Goal: Information Seeking & Learning: Learn about a topic

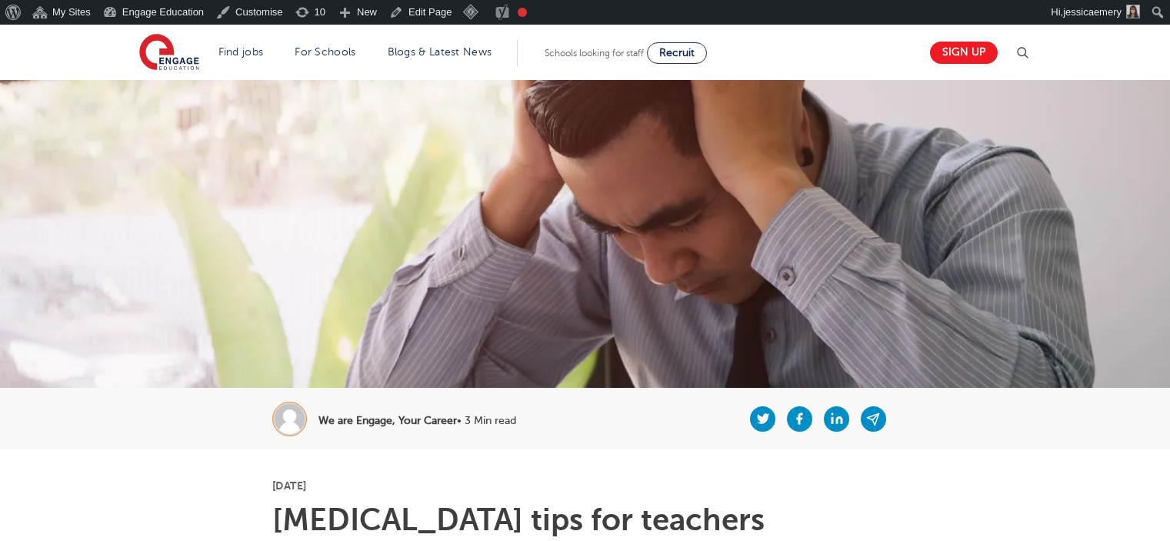
scroll to position [308, 0]
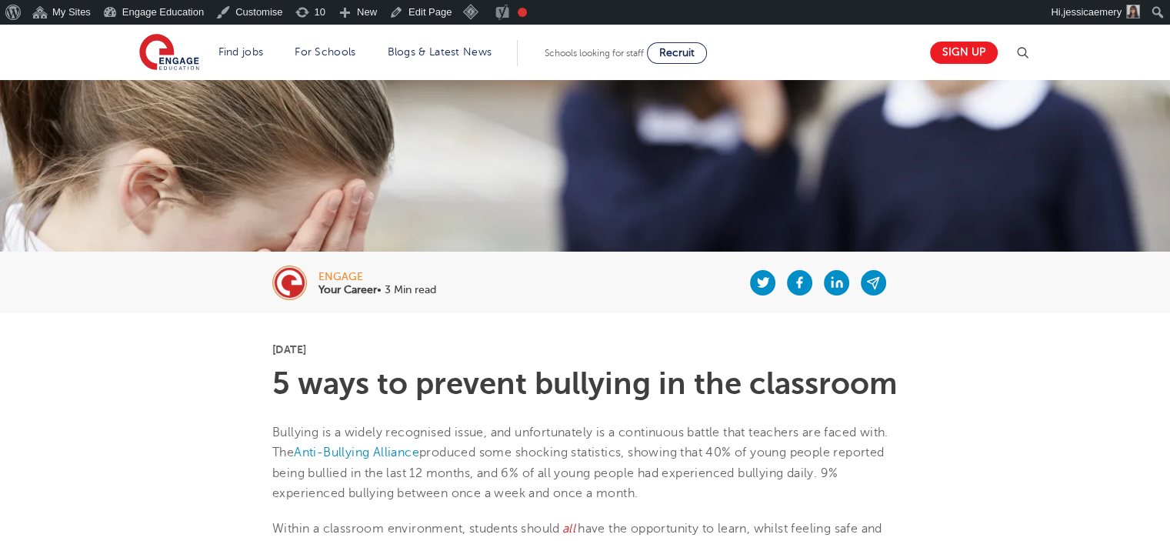
scroll to position [231, 0]
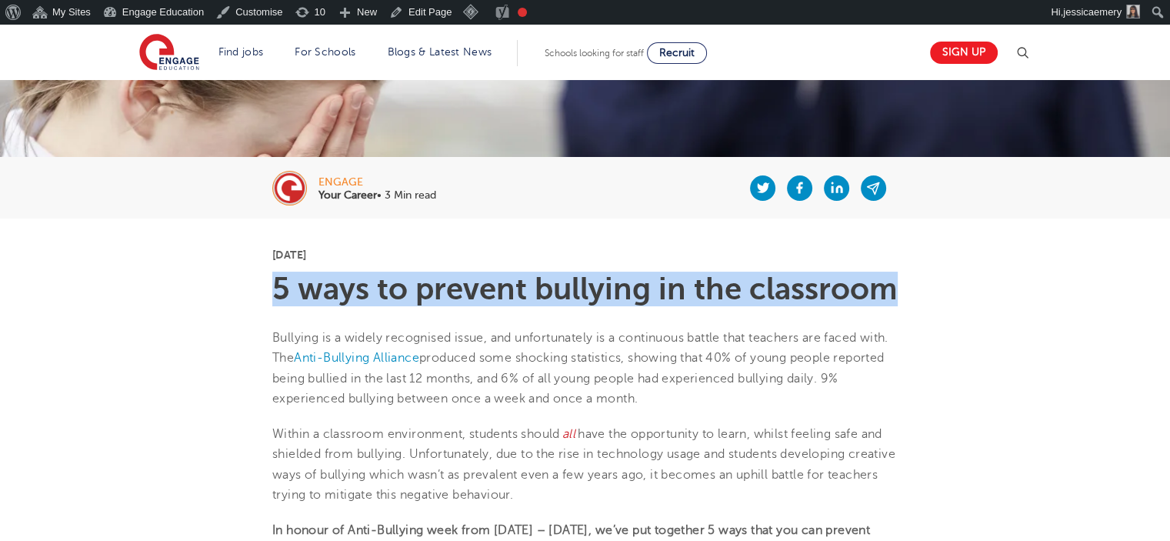
drag, startPoint x: 267, startPoint y: 288, endPoint x: 910, endPoint y: 283, distance: 642.8
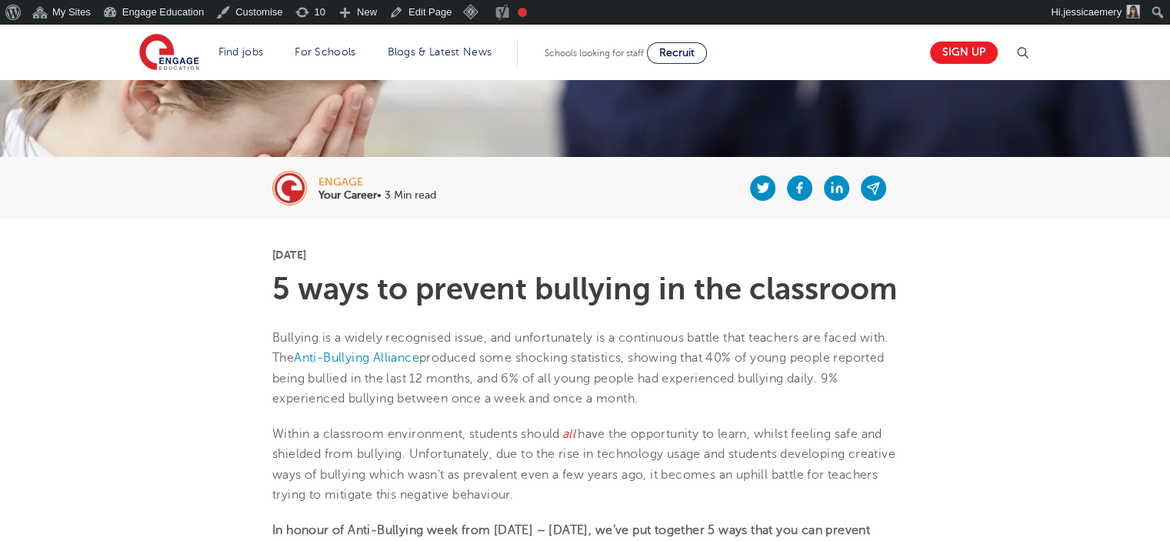
scroll to position [308, 0]
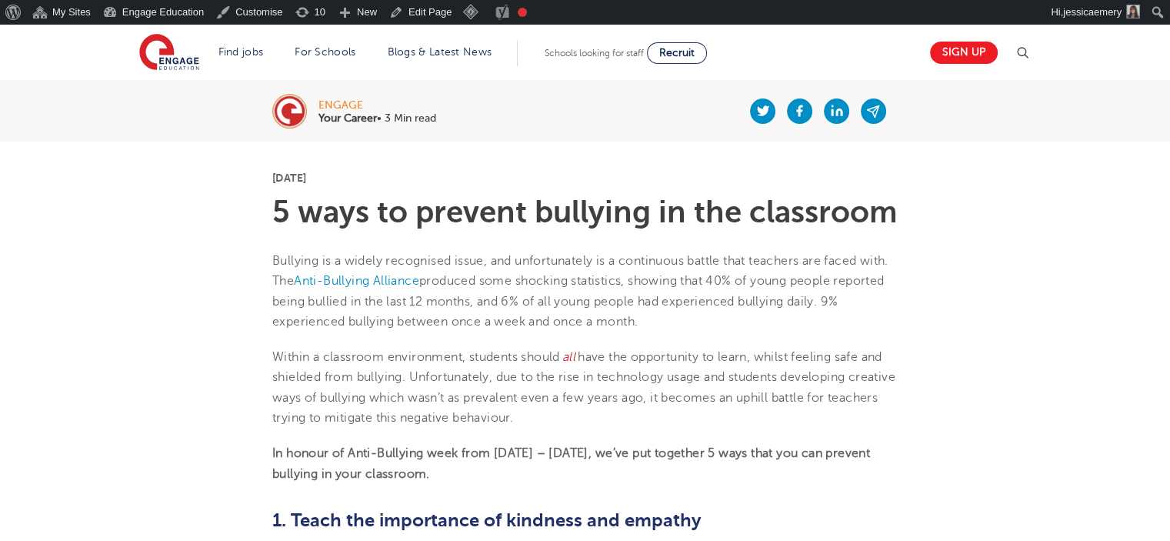
drag, startPoint x: 266, startPoint y: 261, endPoint x: 735, endPoint y: 470, distance: 513.6
copy section "Bullying is a widely recognised issue, and unfortunately is a continuous battle…"
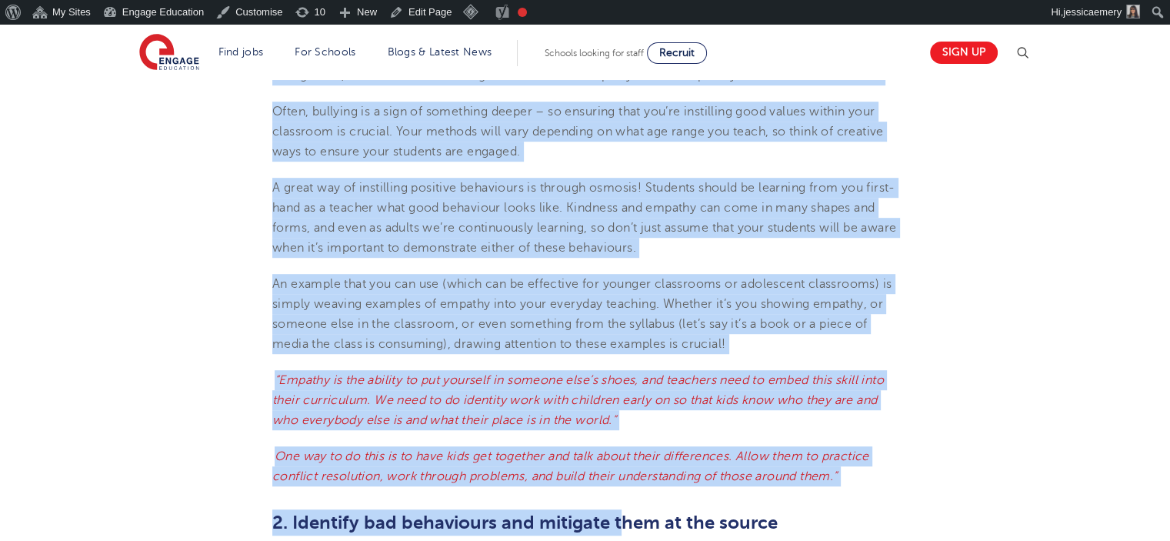
scroll to position [901, 0]
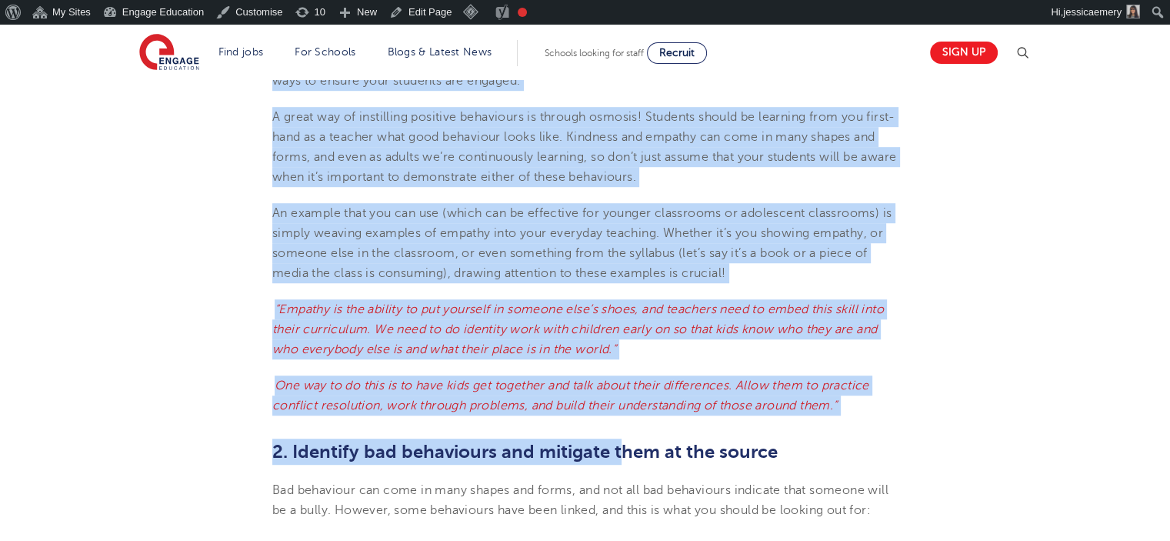
drag, startPoint x: 267, startPoint y: 211, endPoint x: 747, endPoint y: 290, distance: 487.1
copy section "1. Teach the importance of kindness and empathy As a teacher, you have a respon…"
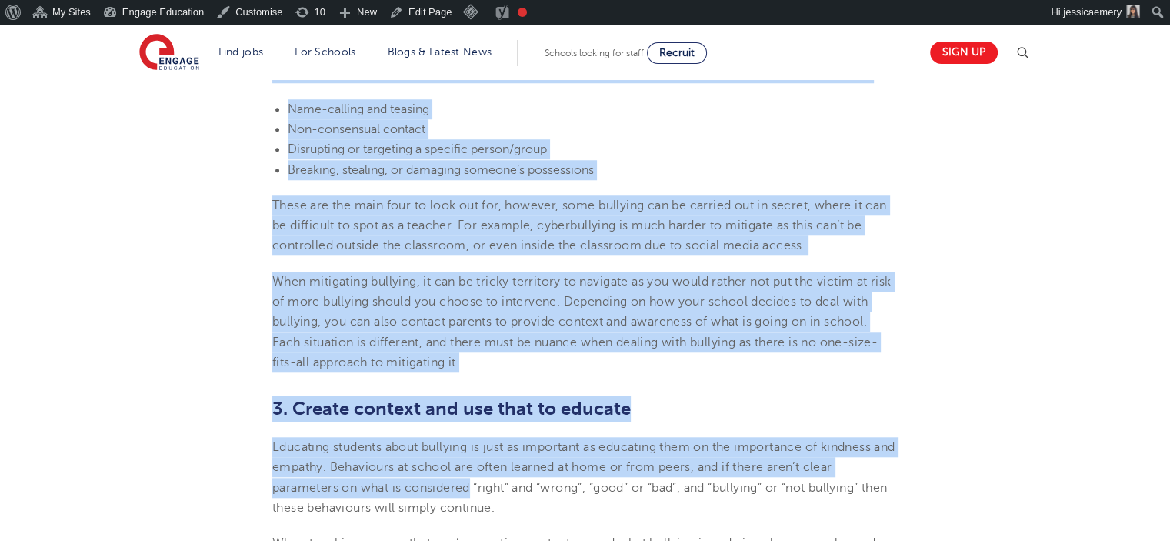
scroll to position [1380, 0]
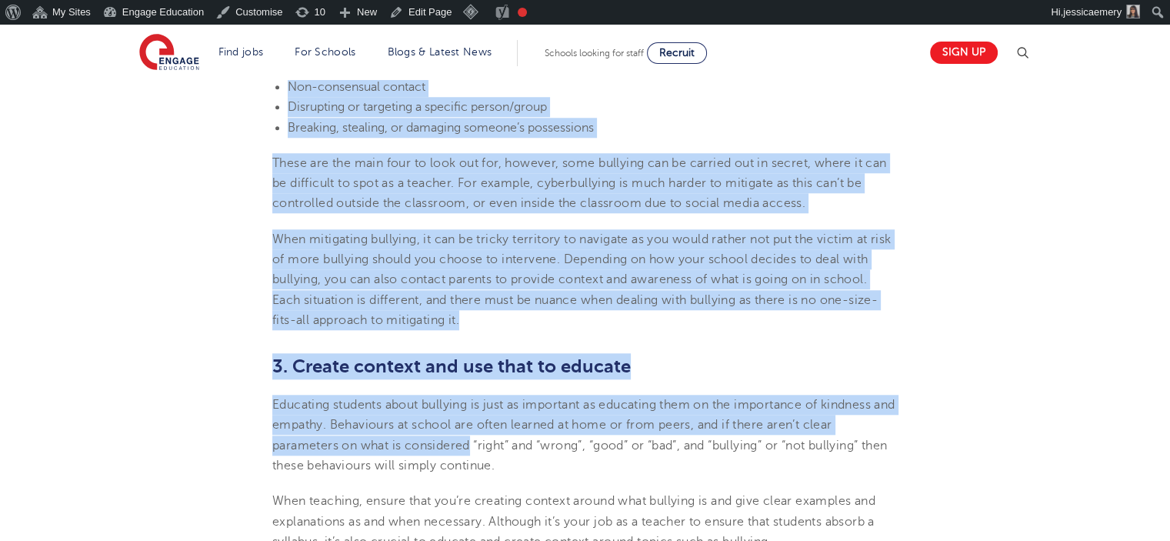
drag, startPoint x: 256, startPoint y: 166, endPoint x: 606, endPoint y: 353, distance: 396.6
click at [606, 353] on section "29th October 2024 5 ways to prevent bullying in the classroom Bullying is a wid…" at bounding box center [584, 195] width 933 height 2252
copy section "2. Identify bad behaviours and mitigate them at the source Bad behaviour can co…"
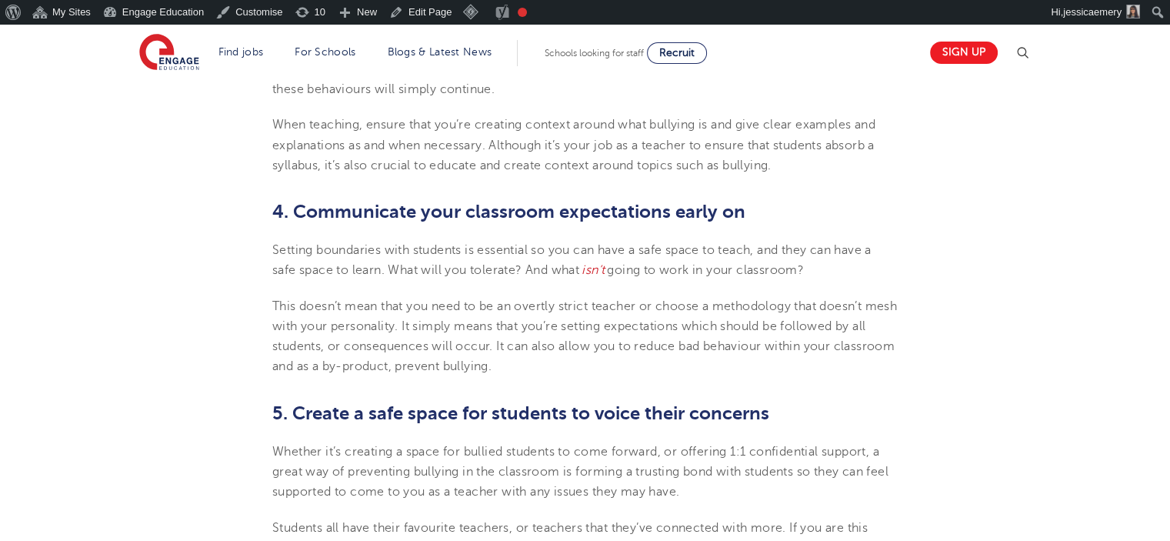
scroll to position [1765, 0]
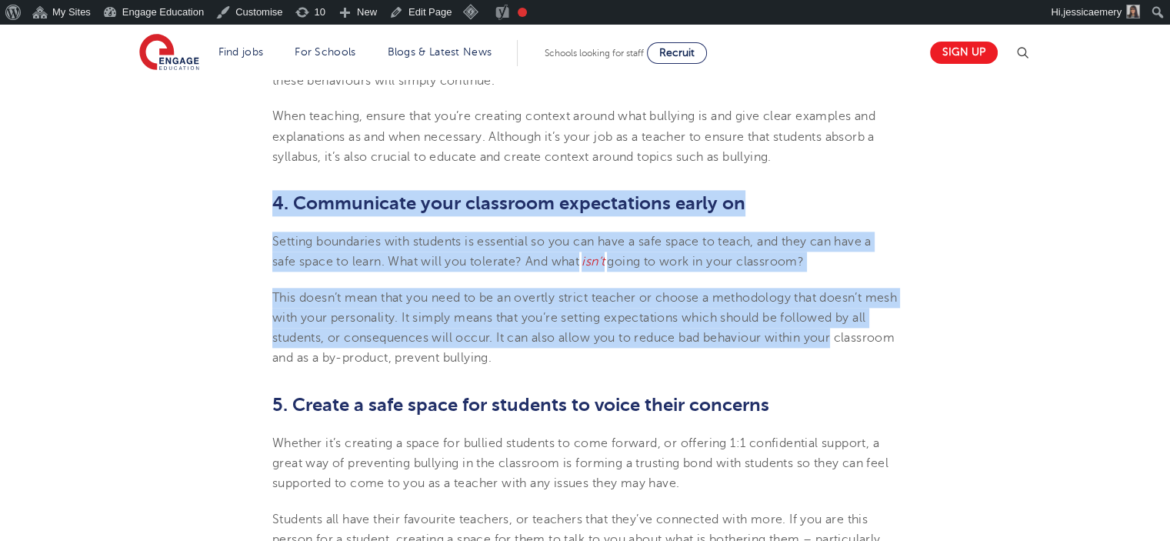
drag, startPoint x: 271, startPoint y: 241, endPoint x: 875, endPoint y: 387, distance: 621.8
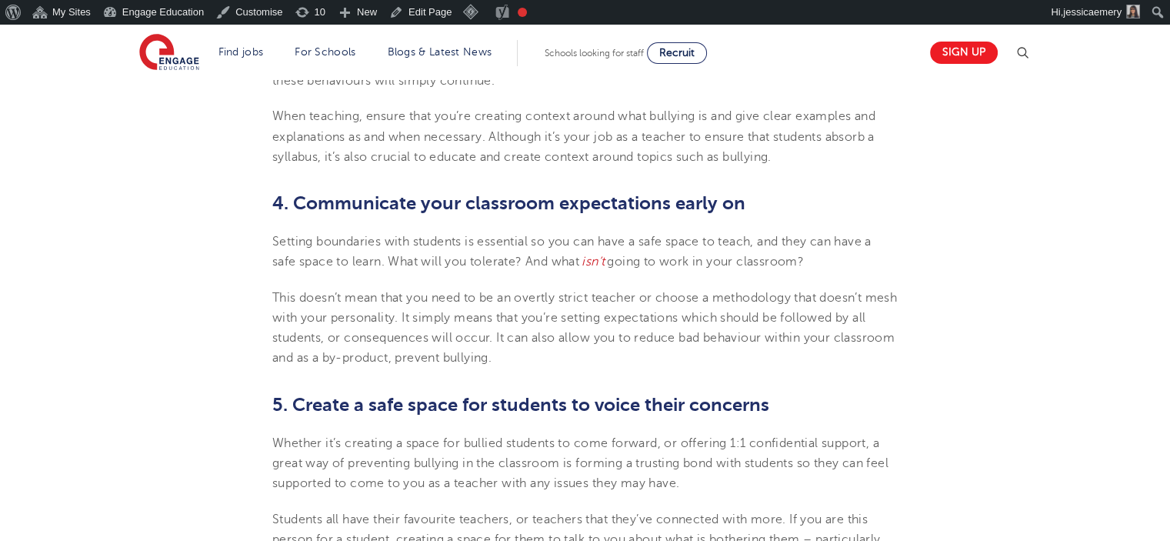
click at [674, 368] on p "This doesn’t mean that you need to be an overtly strict teacher or choose a met…" at bounding box center [584, 328] width 625 height 81
drag, startPoint x: 577, startPoint y: 397, endPoint x: 257, endPoint y: 225, distance: 363.3
copy section "4. Communicate your classroom expectations early on Setting boundaries with stu…"
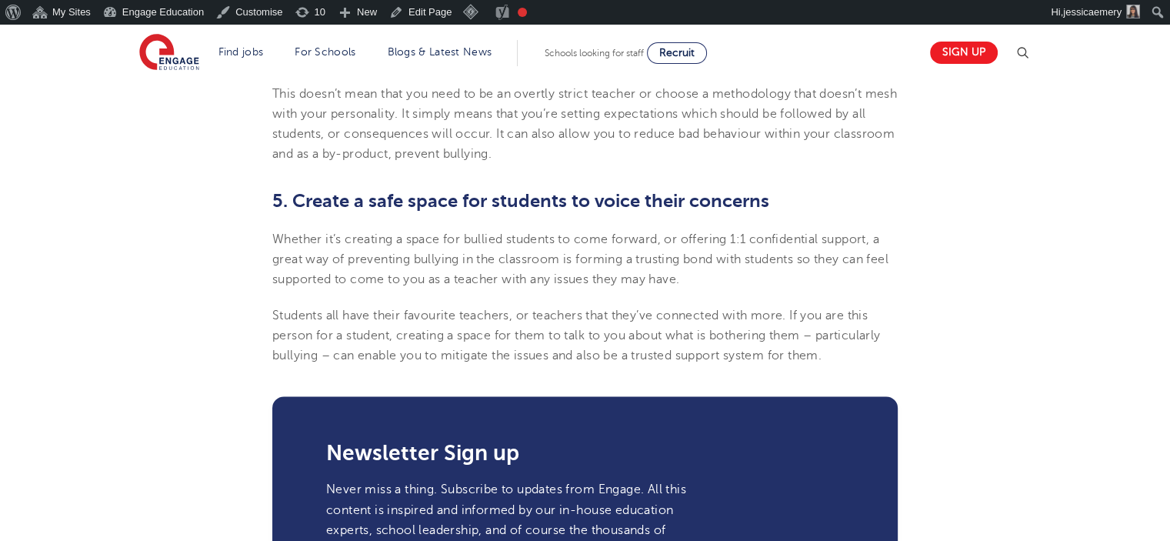
scroll to position [1995, 0]
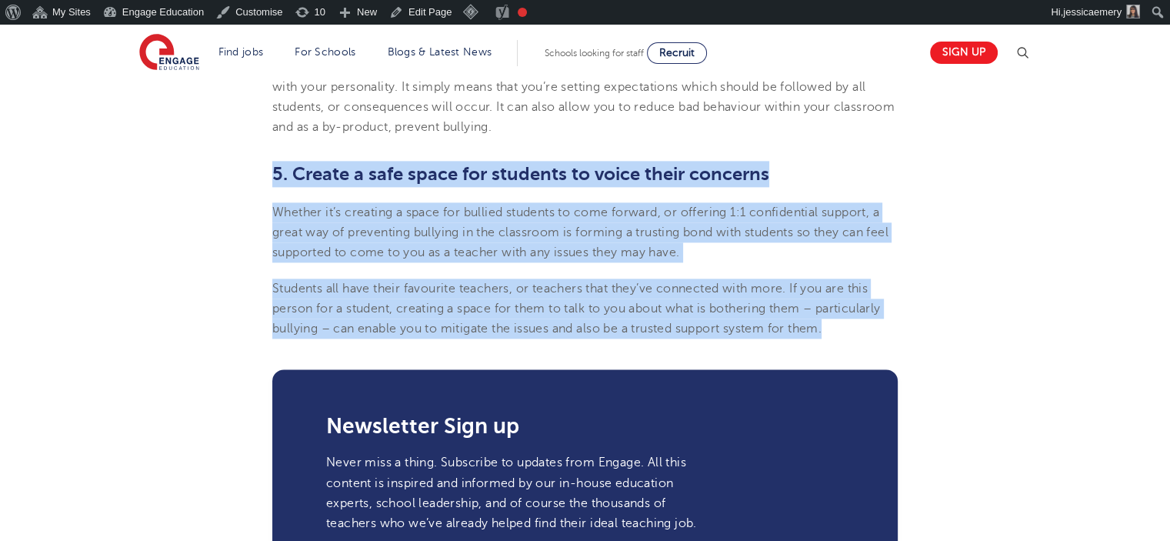
drag, startPoint x: 237, startPoint y: 193, endPoint x: 857, endPoint y: 371, distance: 645.7
copy section "5. Create a safe space for students to voice their concerns Whether it’s creati…"
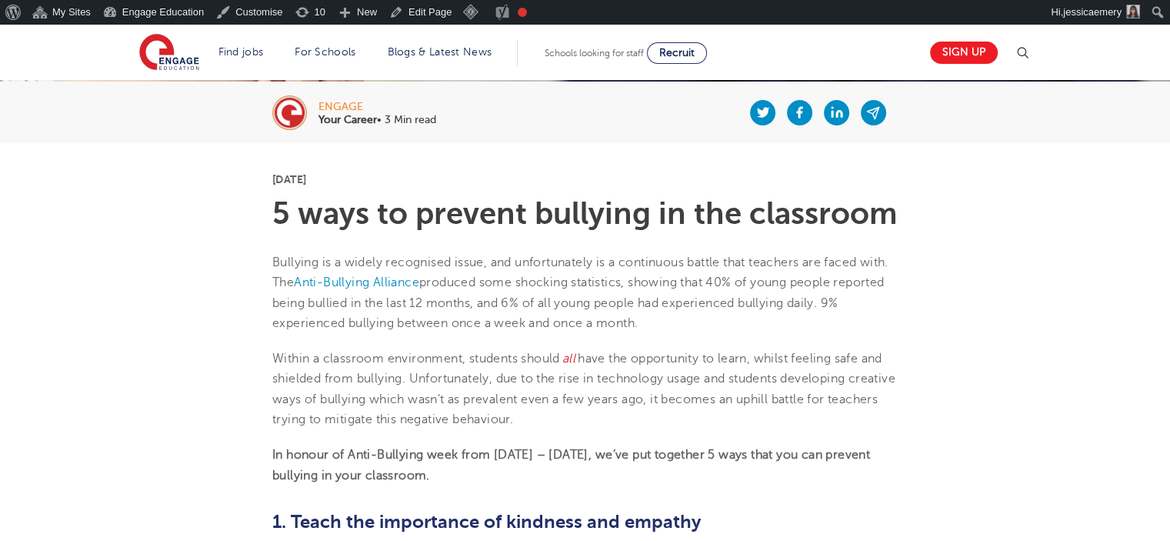
scroll to position [308, 0]
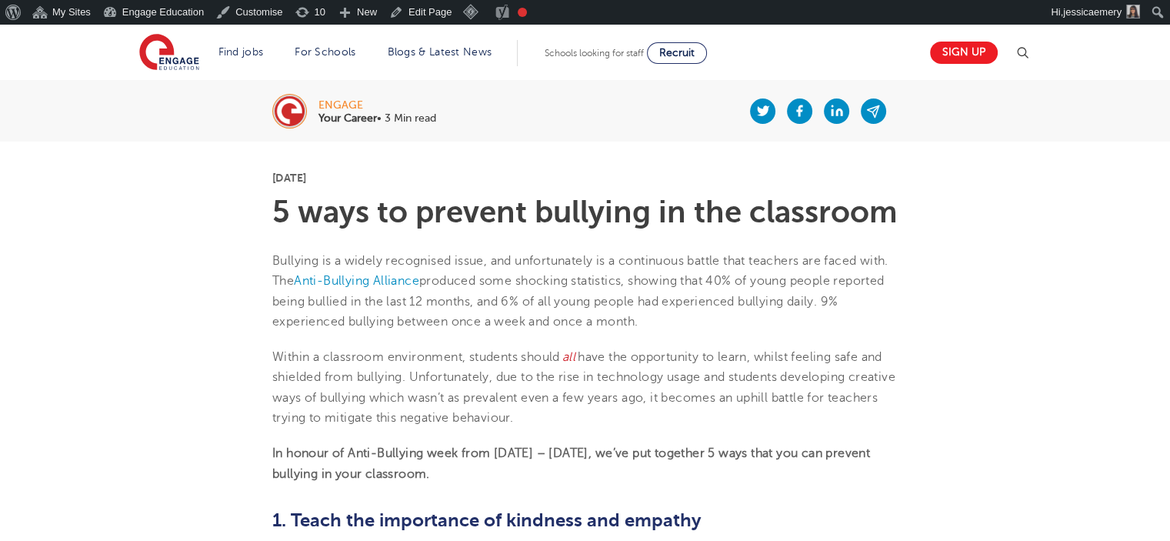
scroll to position [384, 0]
